Goal: Information Seeking & Learning: Find specific fact

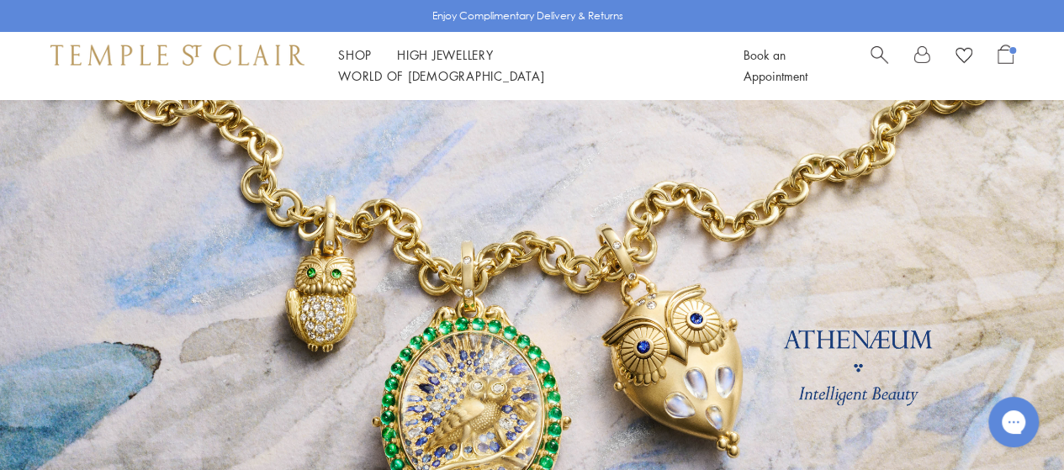
click at [869, 60] on div "Book an Appointment" at bounding box center [879, 66] width 270 height 42
click at [875, 62] on span "Search" at bounding box center [880, 54] width 18 height 18
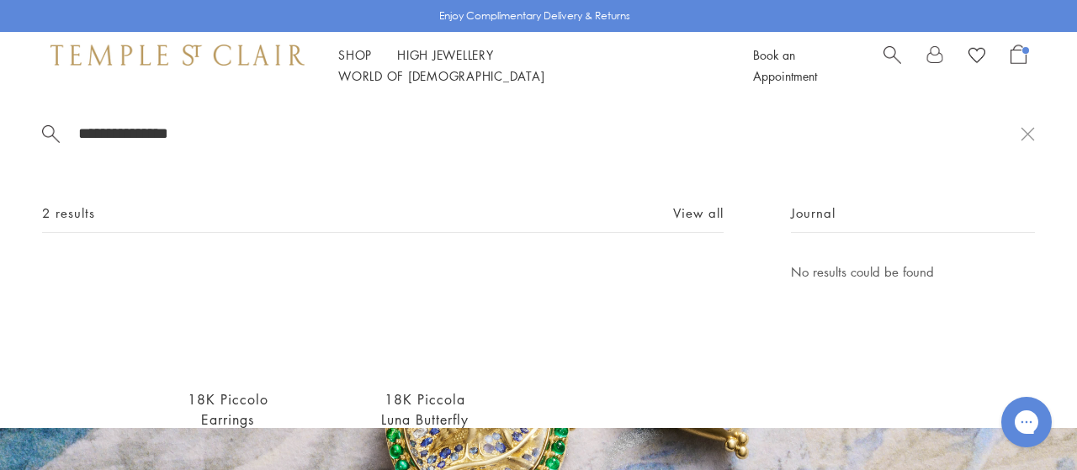
scroll to position [104, 0]
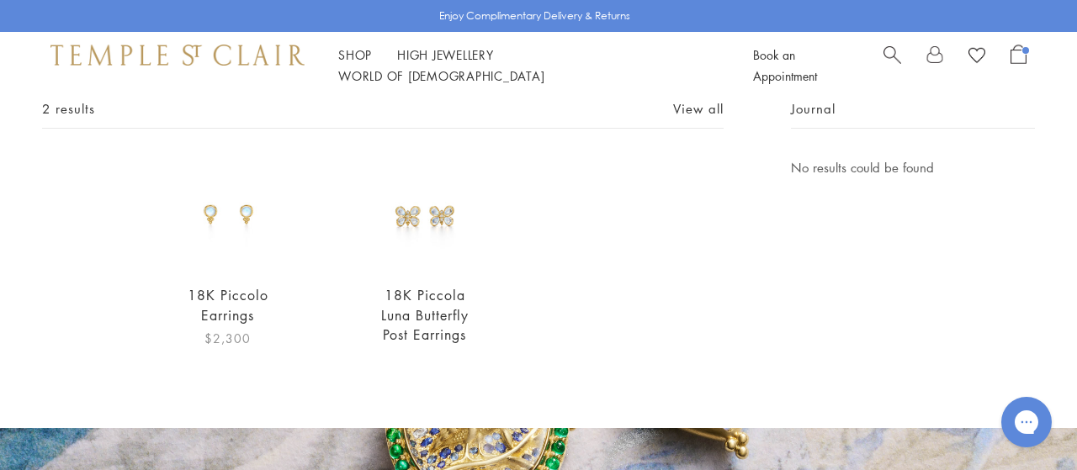
type input "**********"
click at [221, 239] on img at bounding box center [228, 213] width 113 height 113
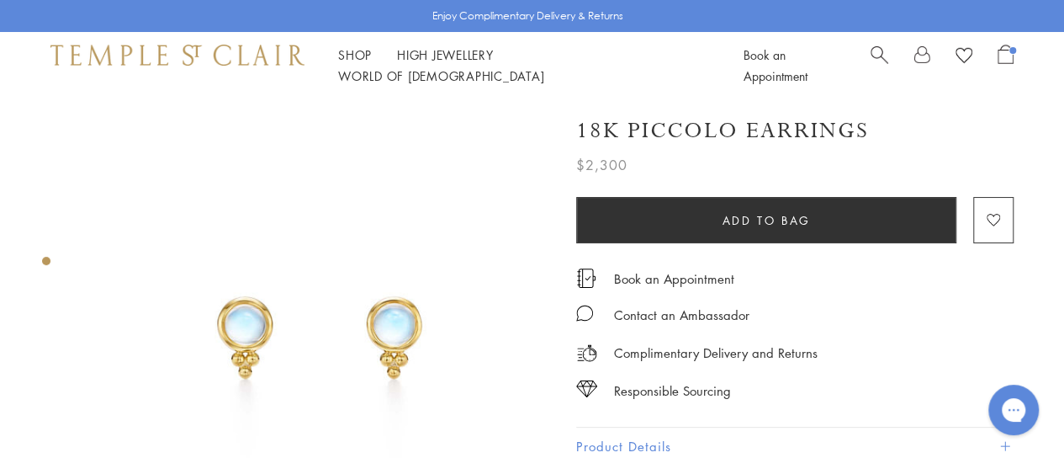
scroll to position [59, 0]
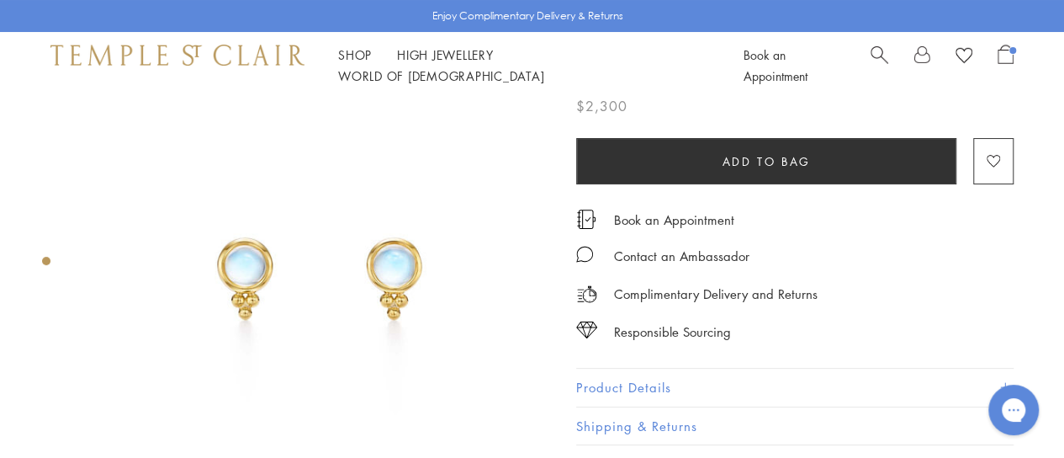
click at [643, 389] on button "Product Details" at bounding box center [794, 387] width 437 height 38
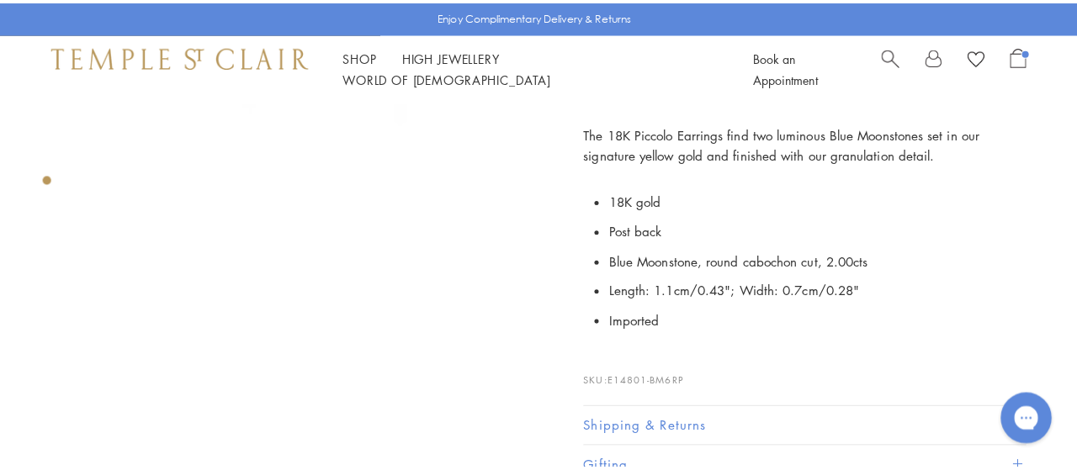
scroll to position [357, 0]
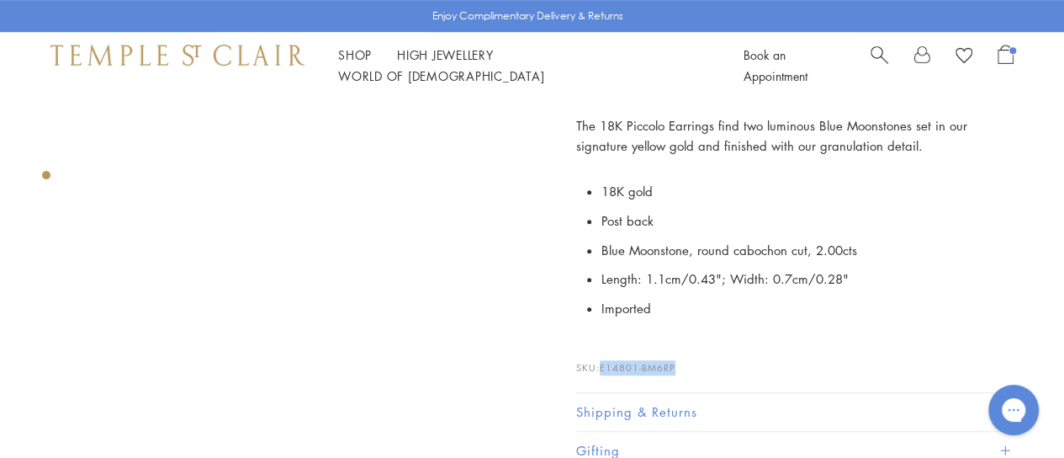
drag, startPoint x: 680, startPoint y: 363, endPoint x: 601, endPoint y: 362, distance: 78.2
click at [601, 362] on p "SKU: E14801-BM6RP" at bounding box center [794, 359] width 437 height 32
copy span "E14801-BM6RP"
click at [868, 68] on div "Book an Appointment" at bounding box center [879, 66] width 270 height 42
click at [872, 62] on span "Search" at bounding box center [880, 54] width 18 height 18
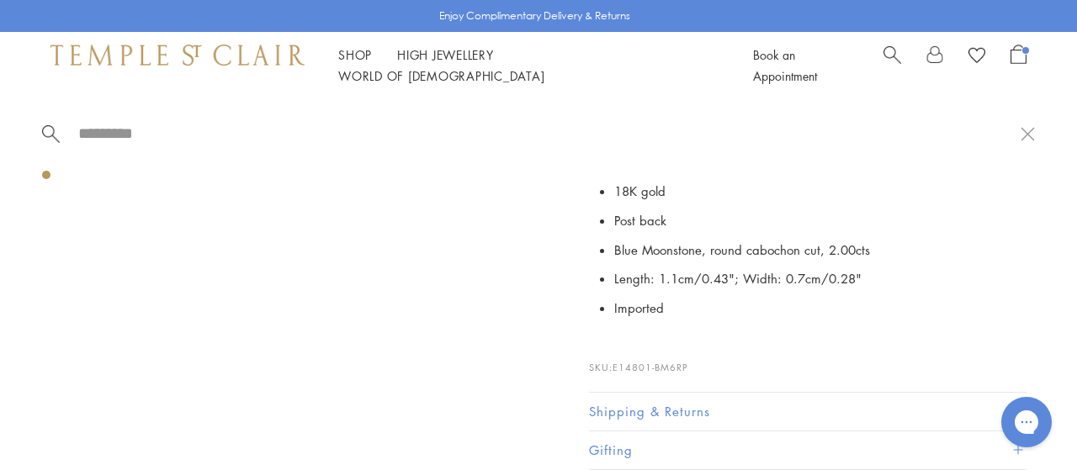
type input "*"
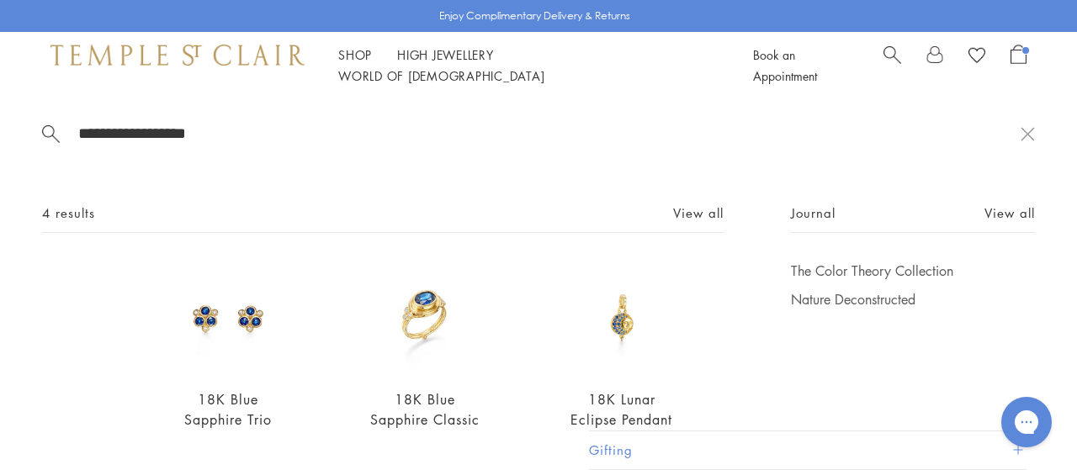
scroll to position [29, 0]
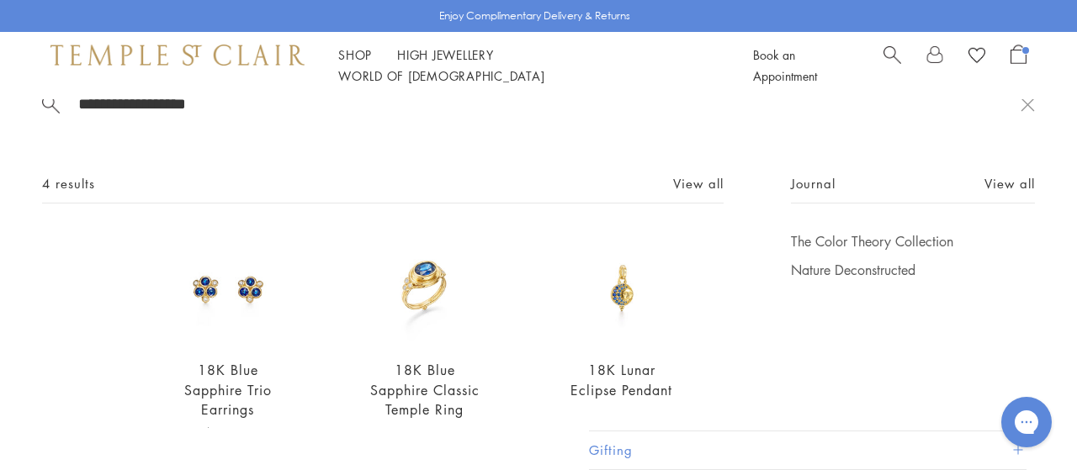
type input "**********"
click at [230, 298] on img at bounding box center [228, 288] width 113 height 113
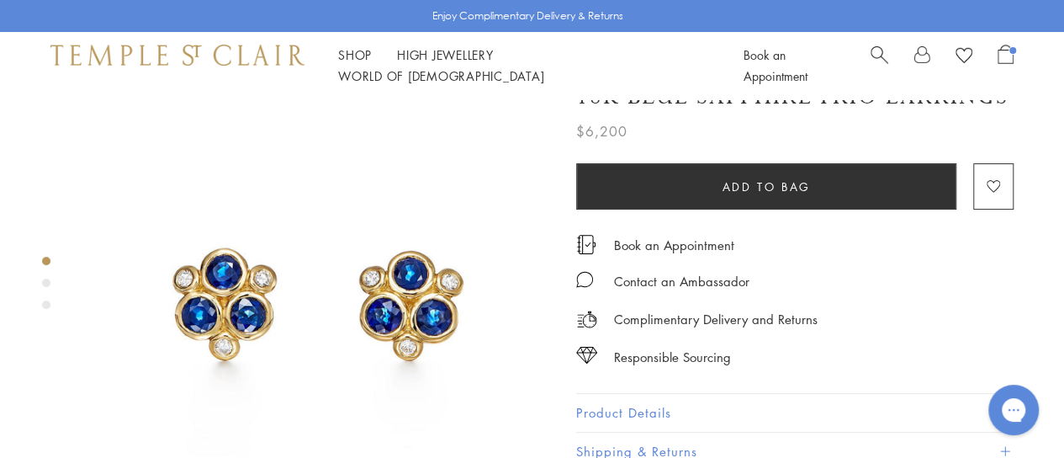
click at [675, 403] on button "Product Details" at bounding box center [794, 413] width 437 height 38
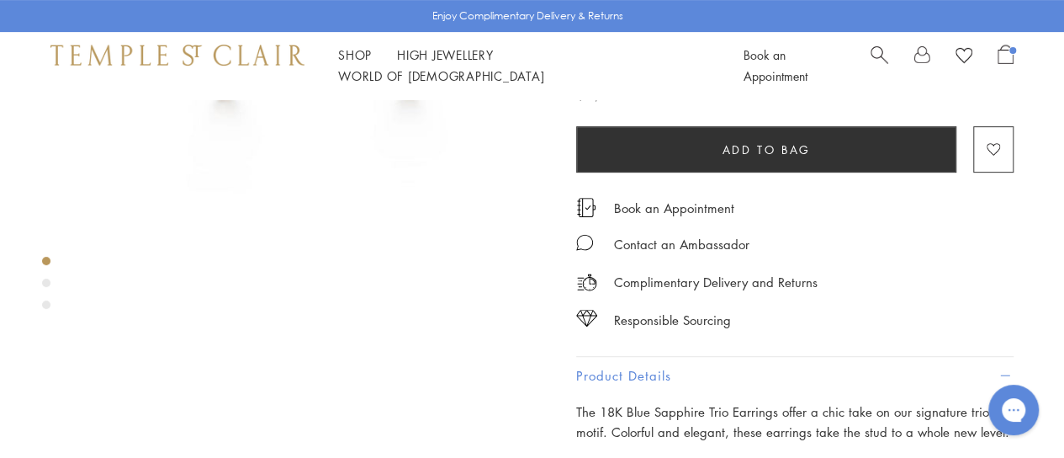
scroll to position [301, 0]
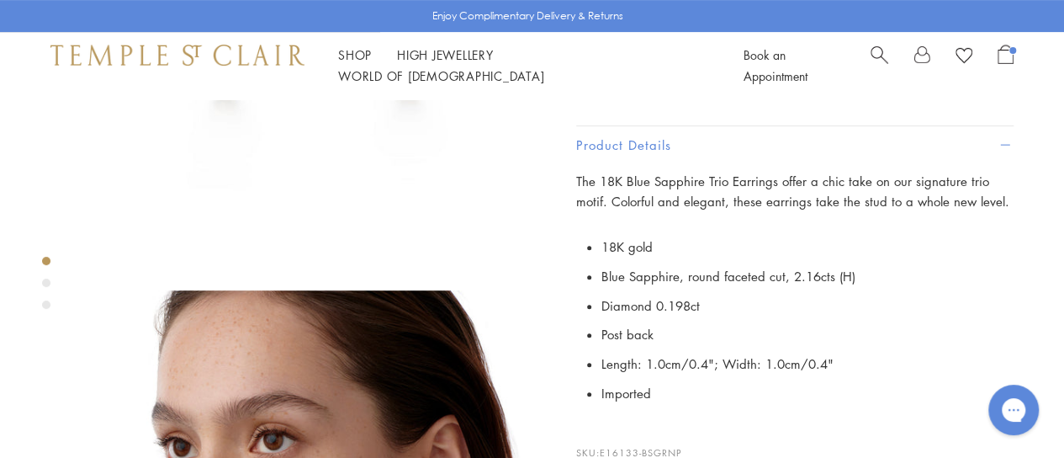
drag, startPoint x: 675, startPoint y: 403, endPoint x: 654, endPoint y: 404, distance: 21.0
click at [654, 404] on div "The 18K Blue Sapphire Trio Earrings offer a chic take on our signature trio mot…" at bounding box center [794, 333] width 437 height 325
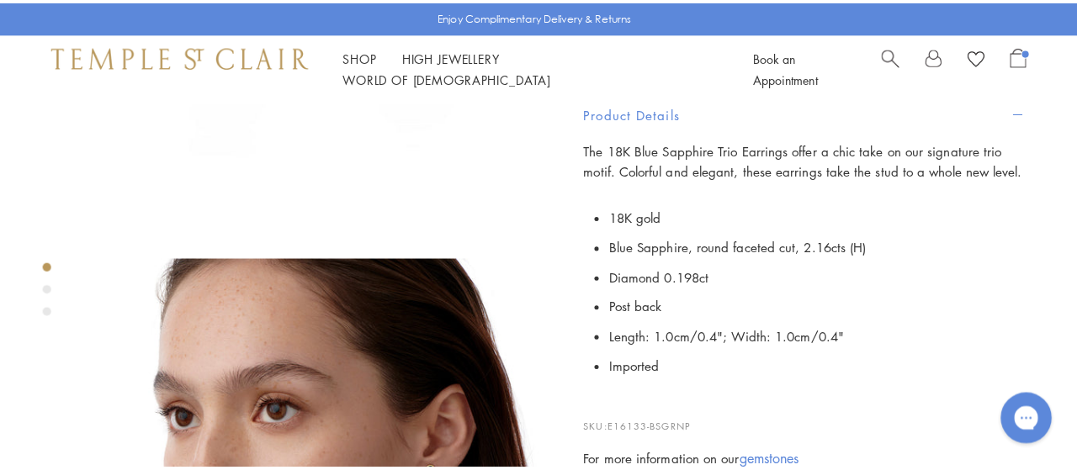
scroll to position [411, 0]
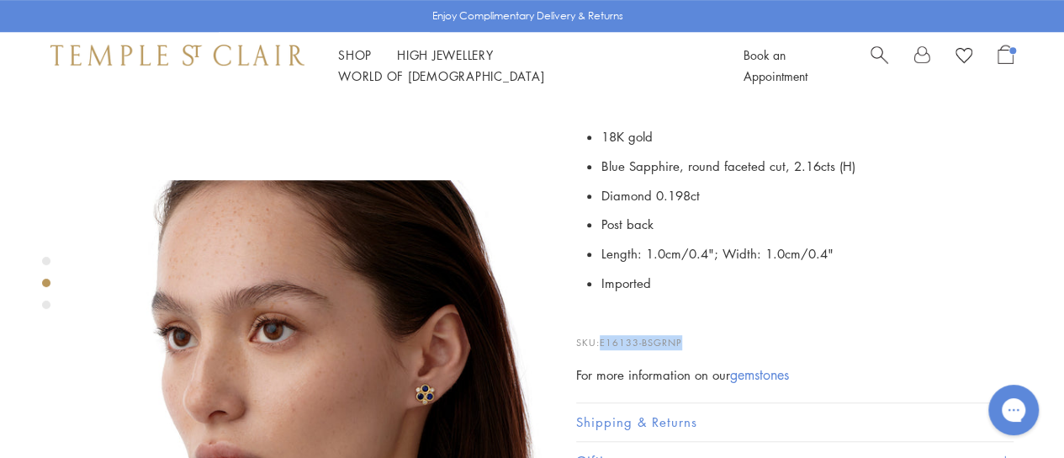
drag, startPoint x: 693, startPoint y: 336, endPoint x: 601, endPoint y: 333, distance: 91.7
click at [601, 333] on p "SKU: E16133-BSGRNP" at bounding box center [794, 334] width 437 height 32
copy span "E16133-BSGRNP"
click at [874, 62] on span "Search" at bounding box center [880, 54] width 18 height 18
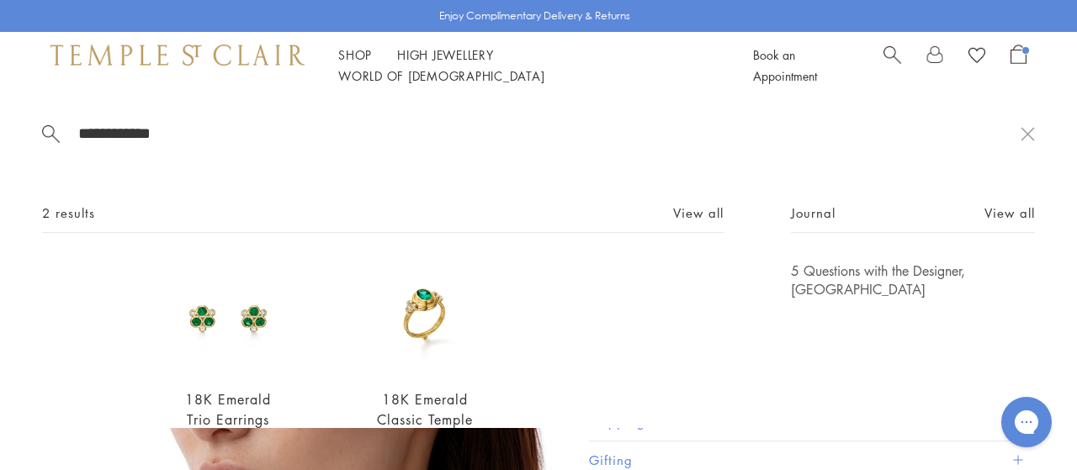
type input "**********"
click at [238, 302] on img at bounding box center [228, 318] width 113 height 113
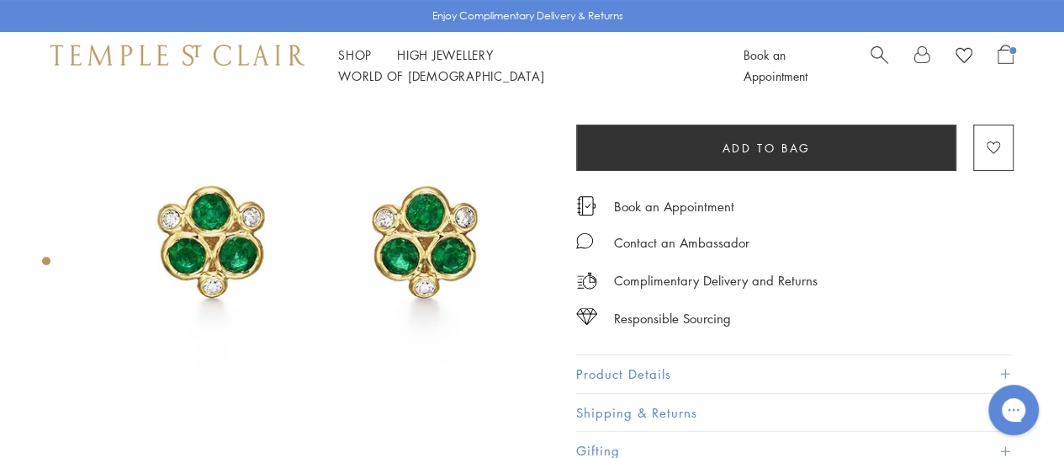
click at [629, 363] on button "Product Details" at bounding box center [794, 374] width 437 height 38
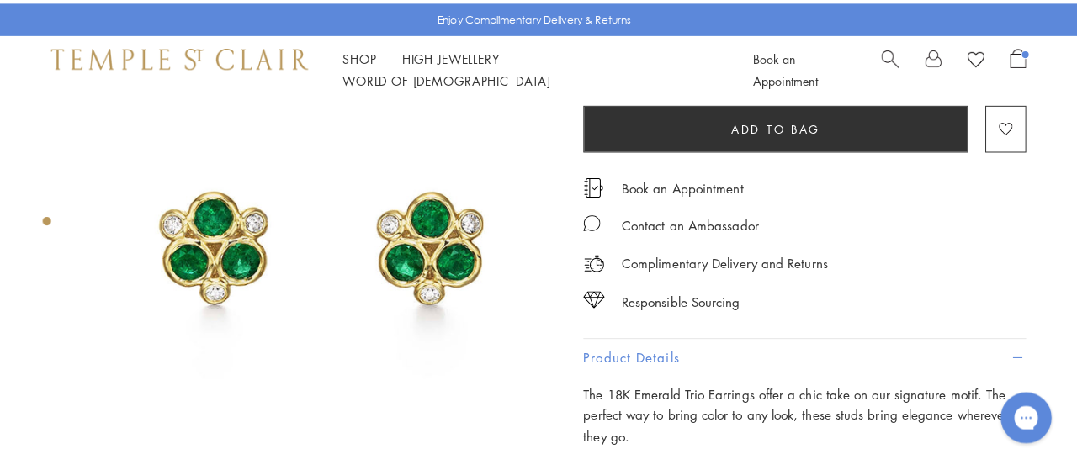
scroll to position [370, 0]
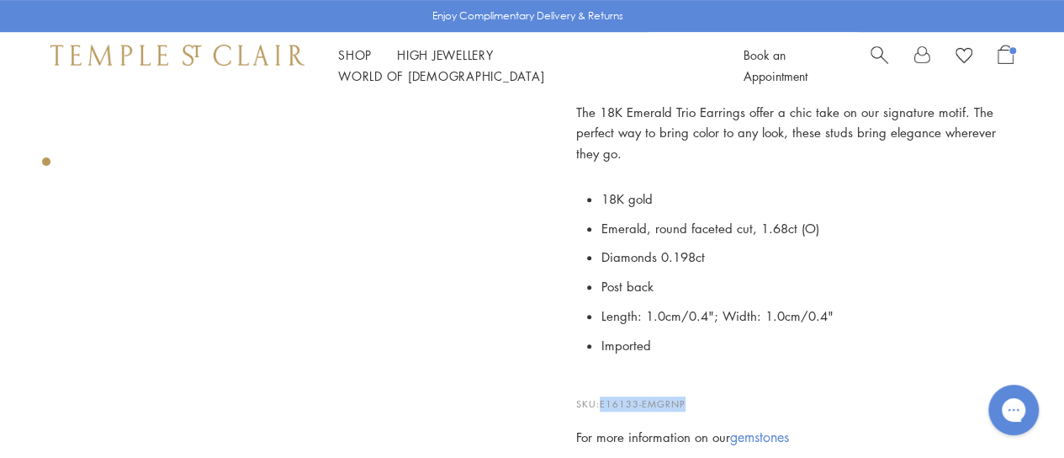
drag, startPoint x: 693, startPoint y: 398, endPoint x: 605, endPoint y: 400, distance: 88.3
click at [605, 400] on p "SKU: E16133-EMGRNP" at bounding box center [794, 395] width 437 height 32
copy span "E16133-EMGRNP"
click at [876, 60] on span "Search" at bounding box center [880, 54] width 18 height 18
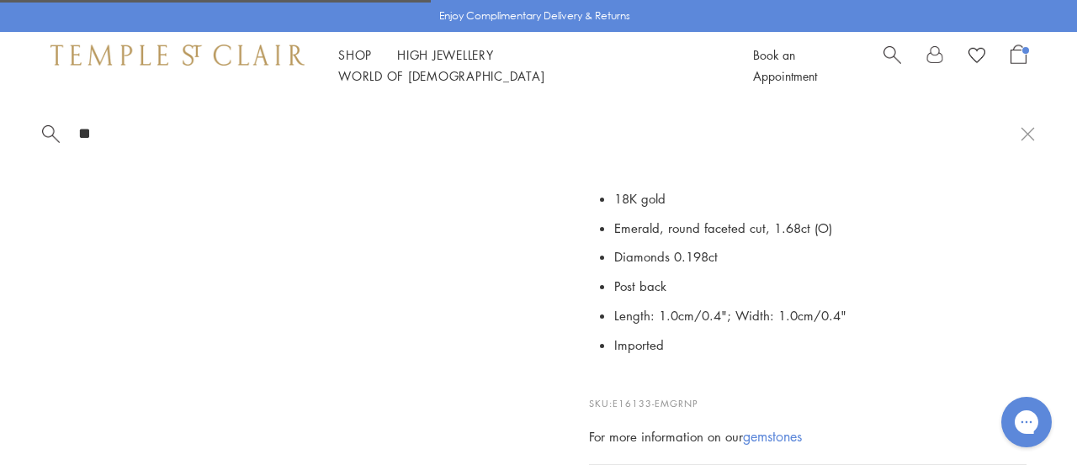
type input "*"
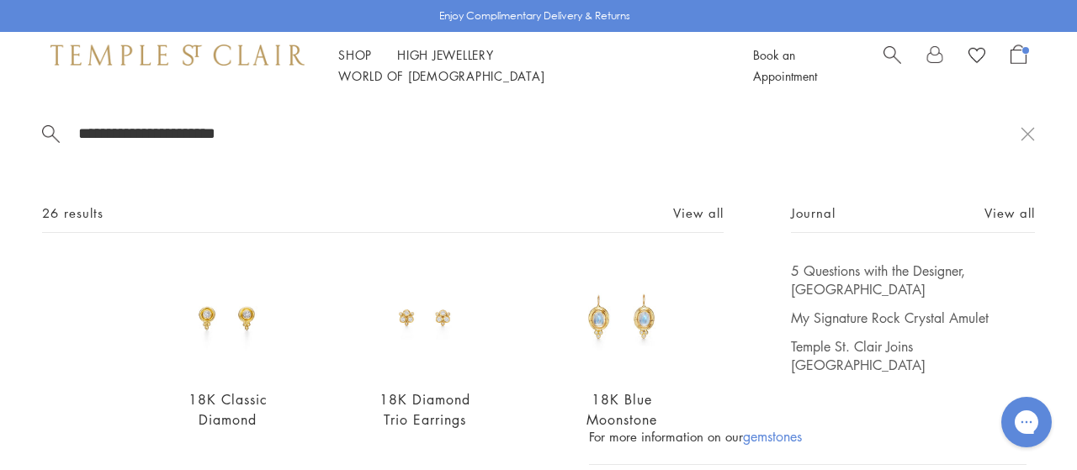
type input "**********"
click at [242, 334] on img at bounding box center [228, 318] width 113 height 113
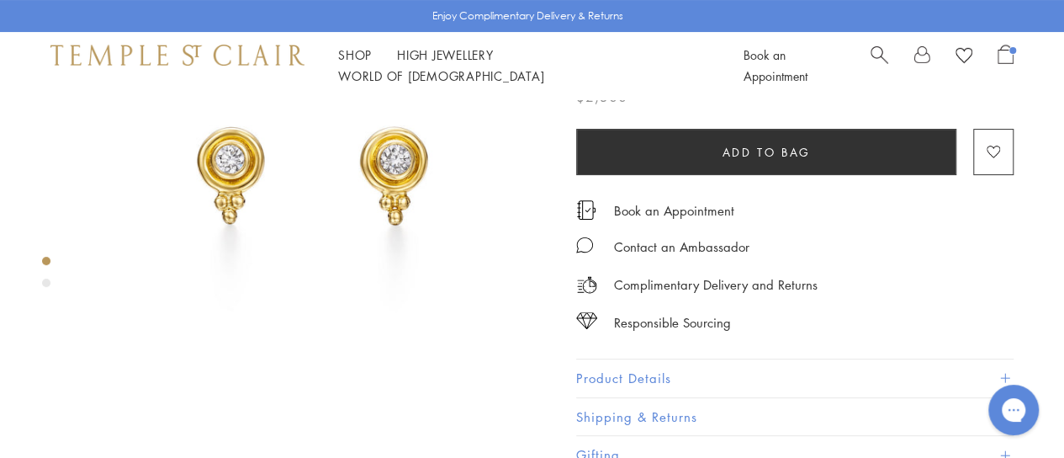
click at [637, 379] on button "Product Details" at bounding box center [794, 378] width 437 height 38
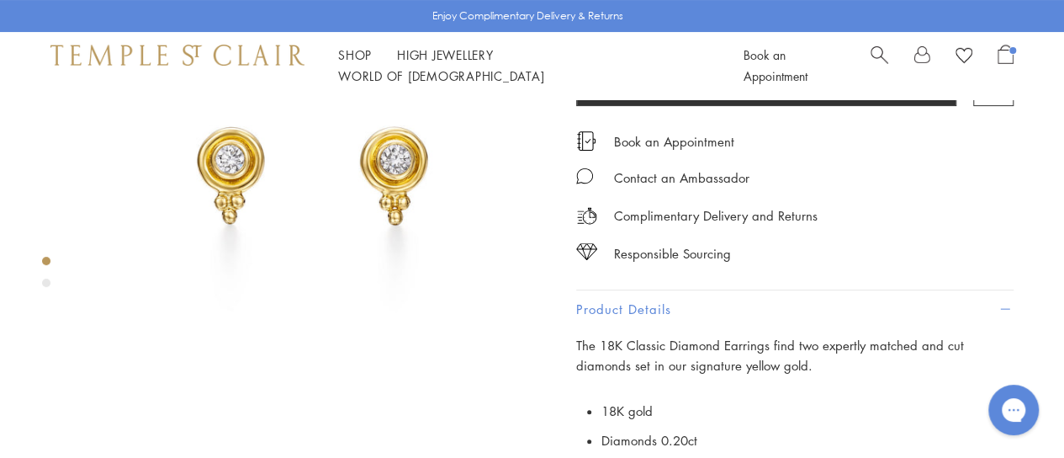
scroll to position [463, 0]
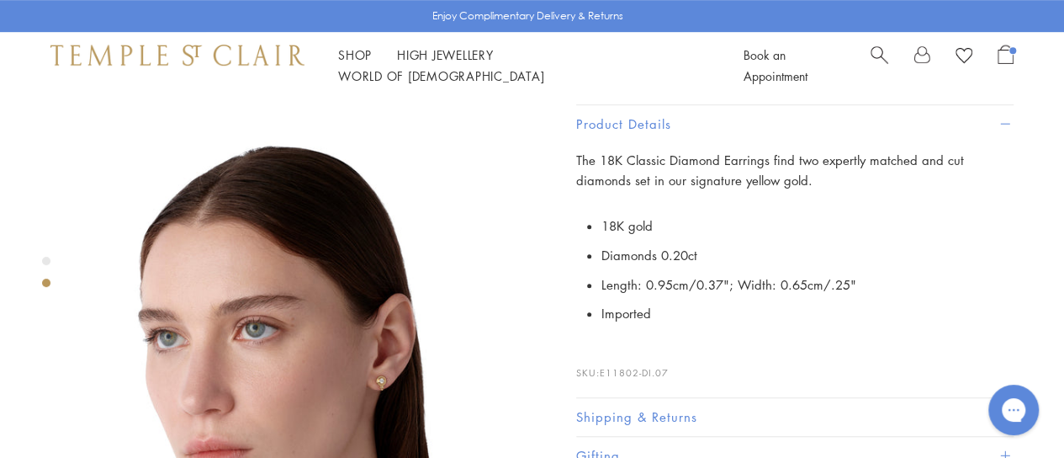
click at [686, 357] on p "SKU: E11802-DI.07" at bounding box center [794, 364] width 437 height 32
drag, startPoint x: 681, startPoint y: 362, endPoint x: 604, endPoint y: 368, distance: 77.7
click at [604, 368] on p "SKU: E11802-DI.07" at bounding box center [794, 364] width 437 height 32
copy span "E11802-DI.07"
